Goal: Task Accomplishment & Management: Complete application form

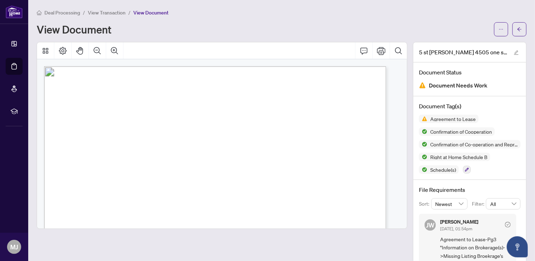
scroll to position [1034, 0]
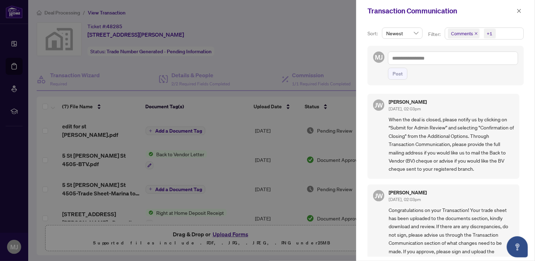
click at [278, 68] on div at bounding box center [267, 130] width 535 height 261
click at [521, 11] on button "button" at bounding box center [518, 11] width 9 height 8
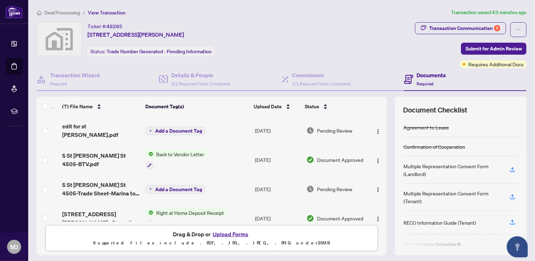
click at [228, 232] on button "Upload Forms" at bounding box center [230, 233] width 40 height 9
click at [222, 233] on button "Upload Forms" at bounding box center [230, 233] width 40 height 9
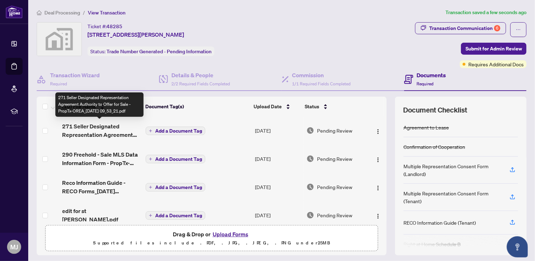
click at [97, 130] on span "271 Seller Designated Representation Agreement Authority to Offer for Sale - Pr…" at bounding box center [101, 130] width 78 height 17
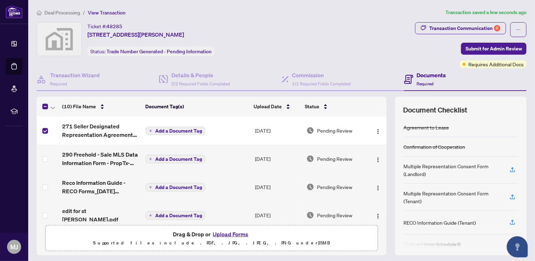
click at [41, 164] on td at bounding box center [48, 159] width 23 height 28
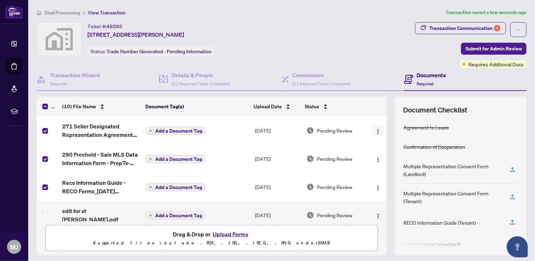
click at [372, 128] on button "button" at bounding box center [377, 130] width 11 height 11
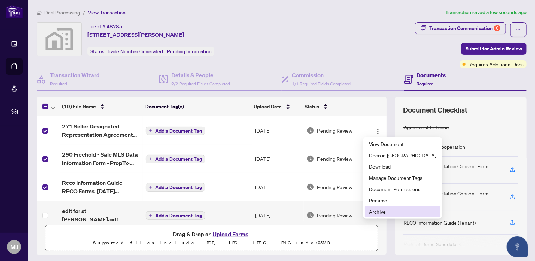
click at [387, 214] on span "Archive" at bounding box center [402, 212] width 67 height 8
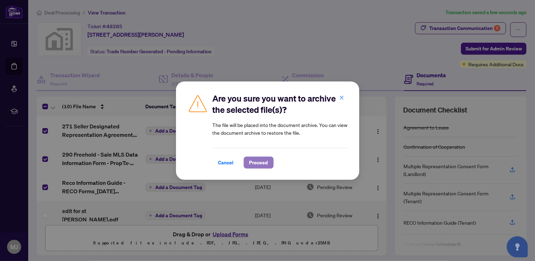
click at [251, 165] on span "Proceed" at bounding box center [258, 162] width 19 height 11
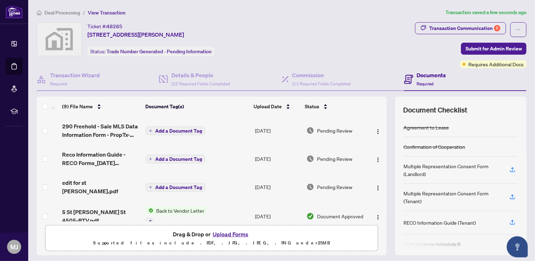
click at [41, 127] on td at bounding box center [48, 130] width 23 height 28
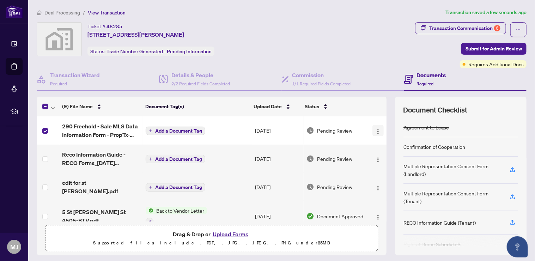
click at [375, 129] on img "button" at bounding box center [378, 132] width 6 height 6
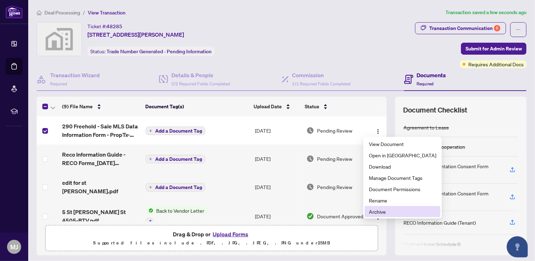
click at [391, 211] on span "Archive" at bounding box center [402, 212] width 67 height 8
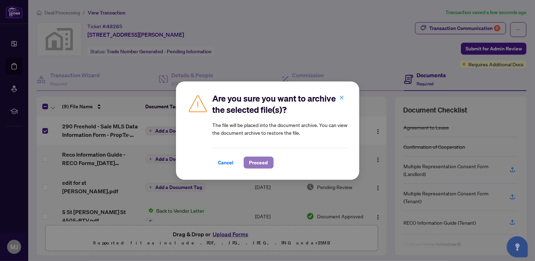
click at [262, 162] on span "Proceed" at bounding box center [258, 162] width 19 height 11
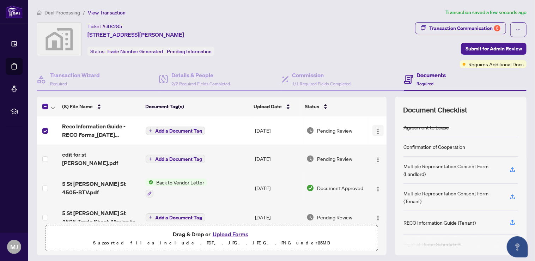
click at [372, 131] on button "button" at bounding box center [377, 130] width 11 height 11
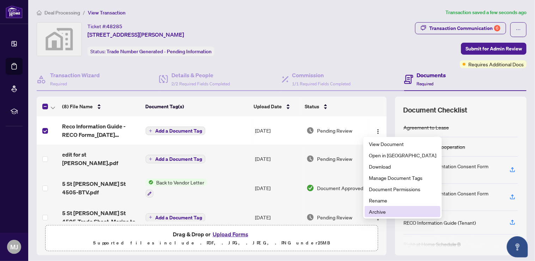
click at [380, 208] on span "Archive" at bounding box center [402, 212] width 67 height 8
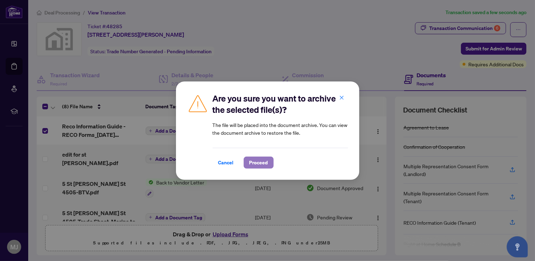
click at [265, 166] on span "Proceed" at bounding box center [258, 162] width 19 height 11
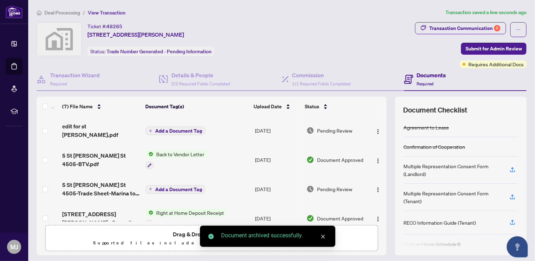
click at [133, 231] on div "Drag & Drop or Upload Forms Supported files include .PDF, .JPG, .JPEG, .PNG und…" at bounding box center [212, 238] width 324 height 18
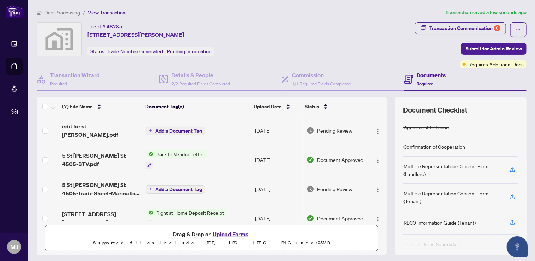
click at [240, 231] on button "Upload Forms" at bounding box center [230, 233] width 40 height 9
click at [239, 234] on button "Upload Forms" at bounding box center [230, 233] width 40 height 9
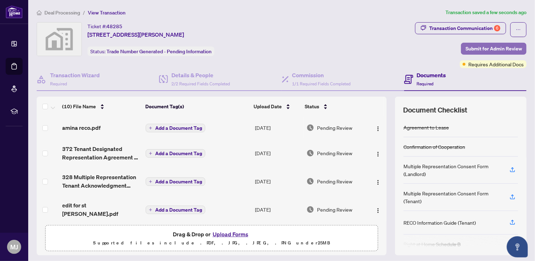
click at [484, 47] on span "Submit for Admin Review" at bounding box center [493, 48] width 56 height 11
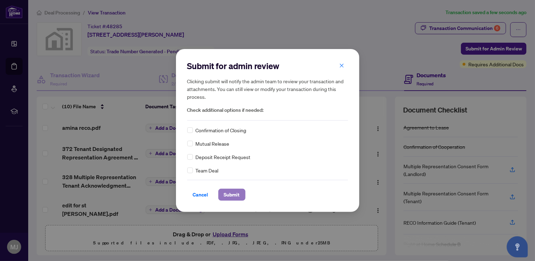
click at [234, 197] on span "Submit" at bounding box center [232, 194] width 16 height 11
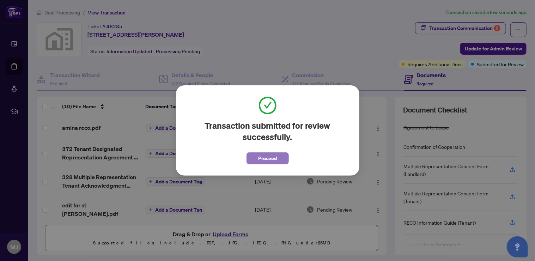
click at [268, 159] on span "Proceed" at bounding box center [267, 158] width 19 height 11
